Goal: Task Accomplishment & Management: Manage account settings

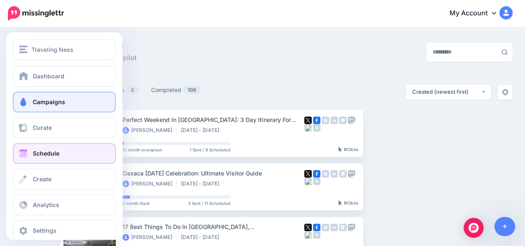
click at [27, 154] on span at bounding box center [23, 153] width 11 height 8
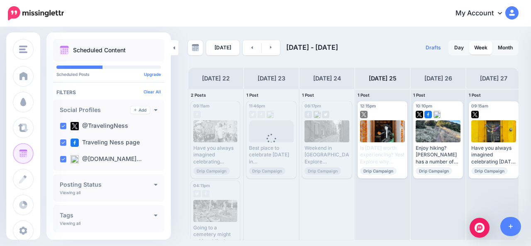
scroll to position [0, 58]
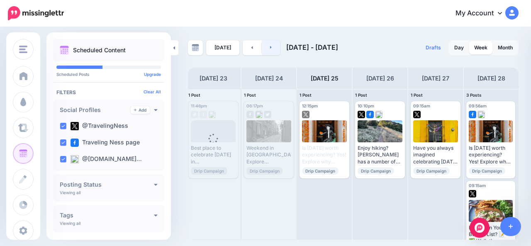
click at [277, 49] on link at bounding box center [271, 47] width 19 height 15
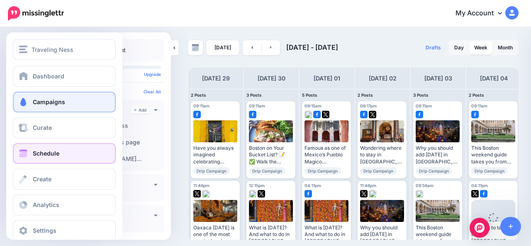
click at [29, 101] on link "Campaigns" at bounding box center [64, 102] width 103 height 21
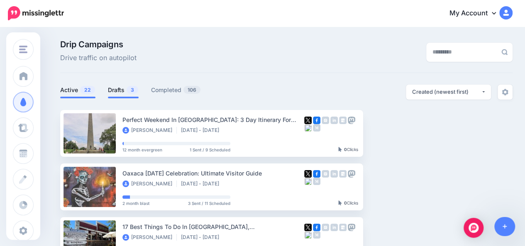
click at [122, 87] on link "Drafts 3" at bounding box center [123, 90] width 31 height 10
